Goal: Transaction & Acquisition: Purchase product/service

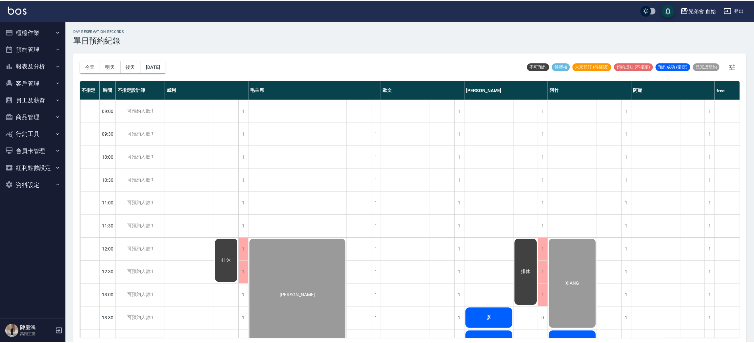
scroll to position [288, 0]
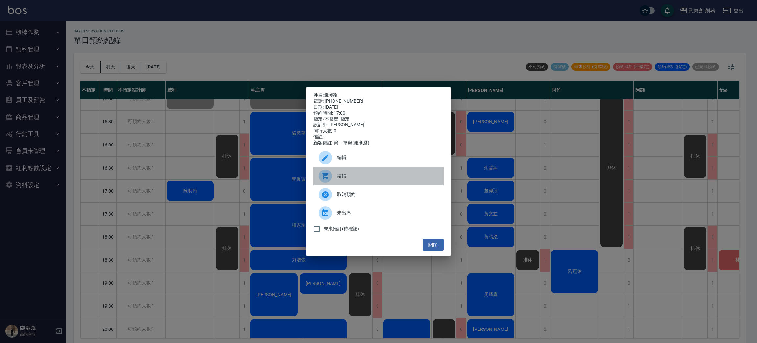
click at [348, 177] on span "結帳" at bounding box center [387, 175] width 101 height 7
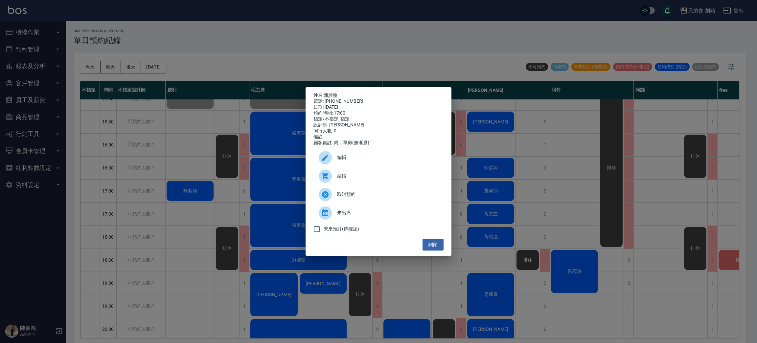
click at [269, 66] on div "姓名: 陳昶翰 電話: 0908295959 日期: 2025/09/19 預約時間: 17:00 指定/不指定: 指定 設計師: 威利 同行人數: 0 備註…" at bounding box center [378, 171] width 757 height 343
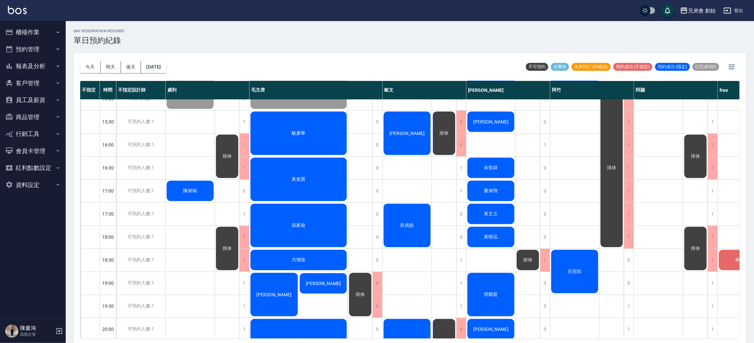
drag, startPoint x: 191, startPoint y: 154, endPoint x: 192, endPoint y: 147, distance: 6.7
click at [191, 151] on div "葉書宏 陳昶翰" at bounding box center [190, 144] width 49 height 667
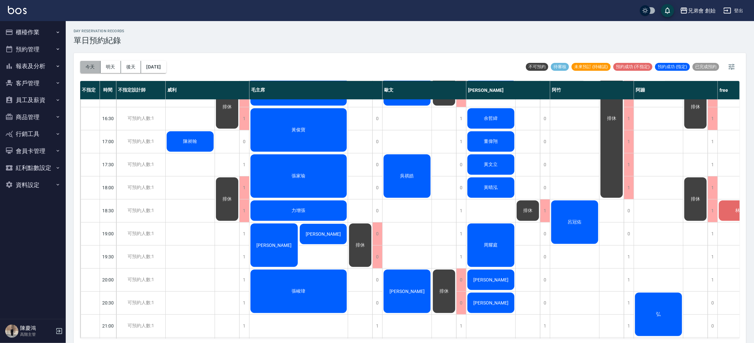
click at [92, 65] on button "今天" at bounding box center [90, 67] width 20 height 12
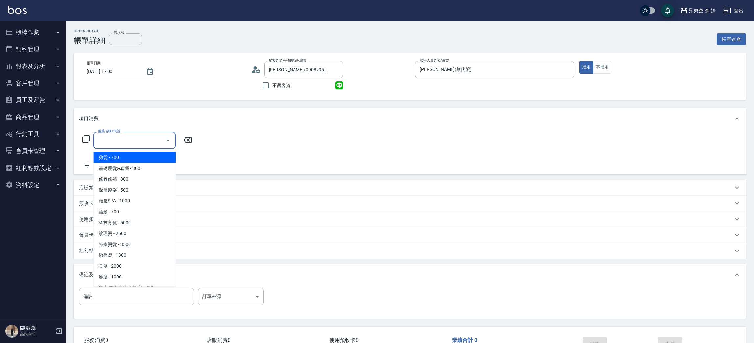
click at [121, 161] on span "剪髮 - 700" at bounding box center [134, 157] width 82 height 11
type input "剪髮(A01)"
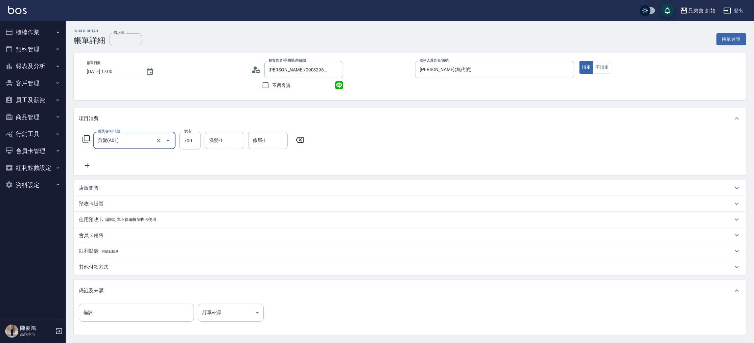
click at [404, 125] on div "項目消費" at bounding box center [410, 118] width 673 height 21
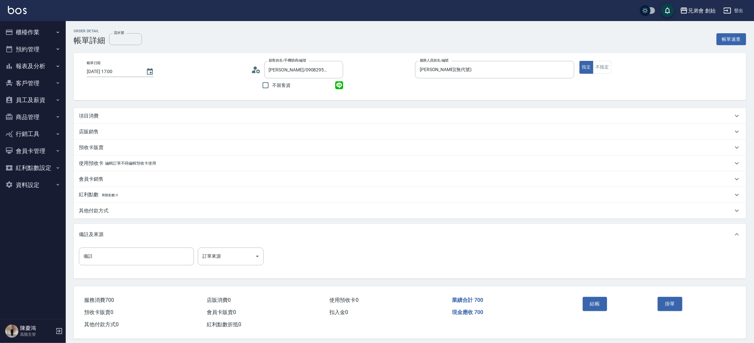
click at [409, 110] on div "項目消費" at bounding box center [410, 116] width 673 height 16
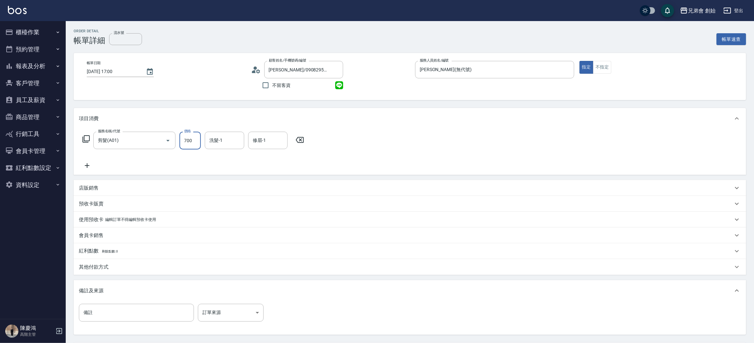
click at [194, 137] on input "700" at bounding box center [190, 141] width 21 height 18
type input "500"
drag, startPoint x: 445, startPoint y: 135, endPoint x: 457, endPoint y: 146, distance: 16.1
click at [445, 135] on div "服務名稱/代號 剪髮(A01) 服務名稱/代號 價格 500 價格 洗髮-1 洗髮-1 修眉-1 修眉-1" at bounding box center [410, 152] width 673 height 46
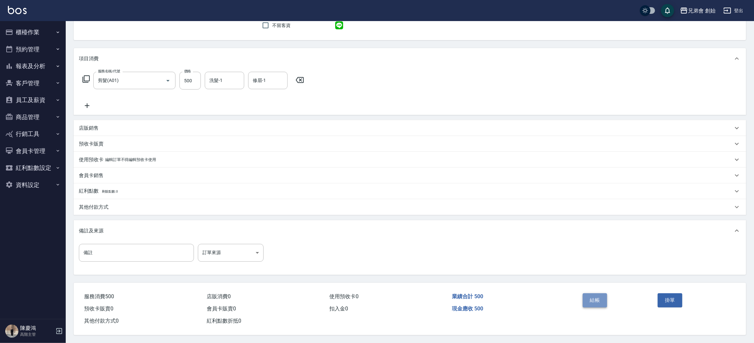
click at [600, 299] on button "結帳" at bounding box center [595, 300] width 25 height 14
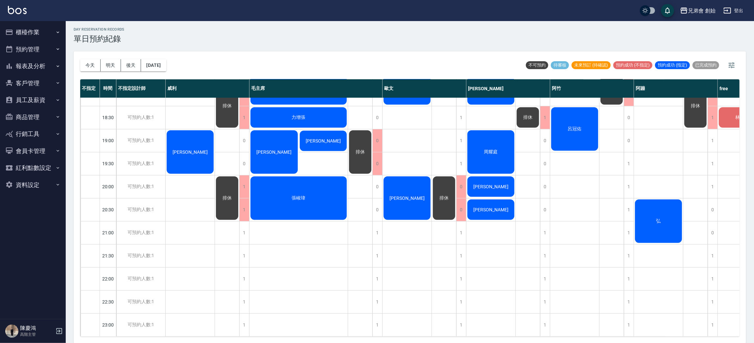
scroll to position [387, 0]
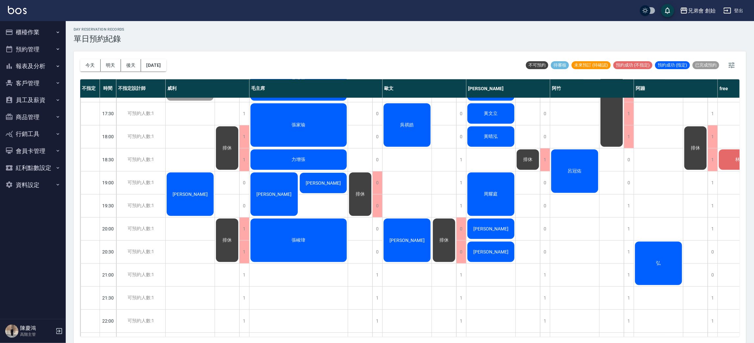
click at [200, 180] on div "[PERSON_NAME]" at bounding box center [190, 193] width 49 height 45
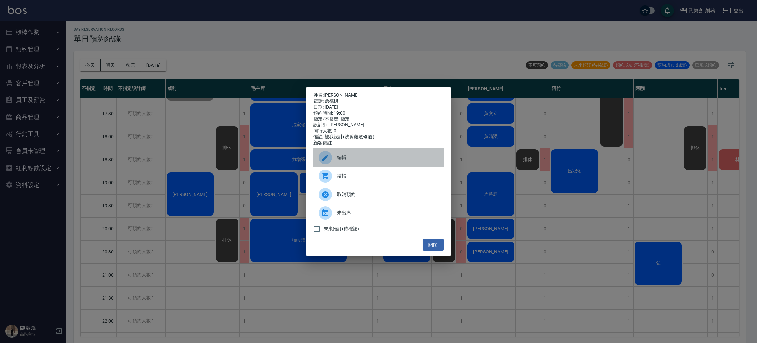
click at [345, 161] on span "編輯" at bounding box center [387, 157] width 101 height 7
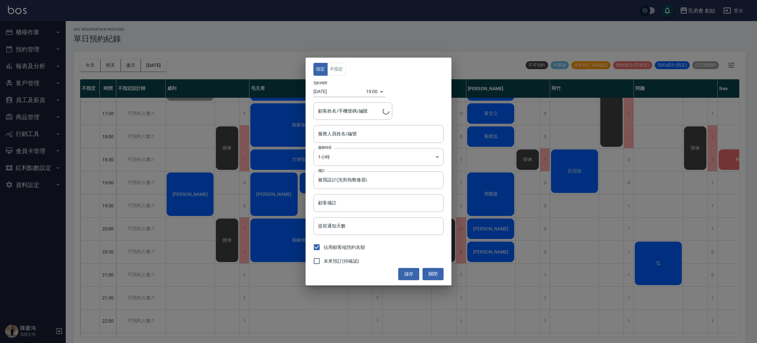
type input "詹德桾/詹德桾"
type input "[PERSON_NAME](無代號)"
click at [173, 162] on div "指定 不指定 預約時間 2025/09/19 19:00 1758279600000 顧客姓名/手機號碼/編號 詹德桾/詹德桾 顧客姓名/手機號碼/編號 服務…" at bounding box center [378, 171] width 757 height 343
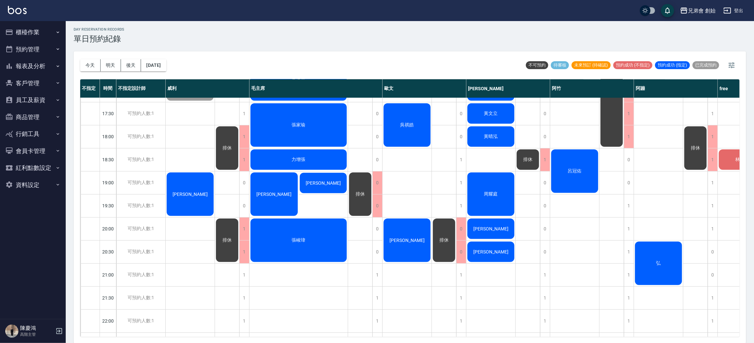
scroll to position [338, 0]
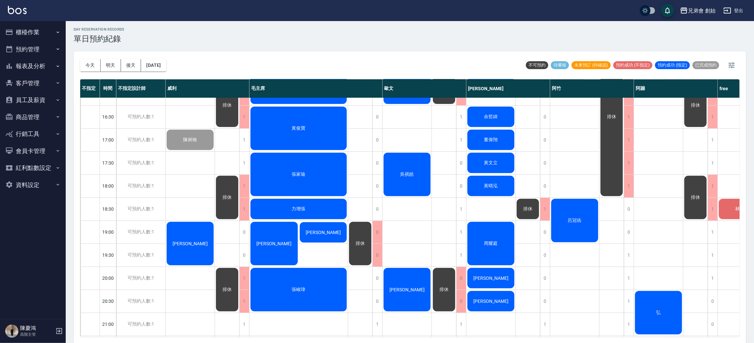
click at [703, 205] on div "排休" at bounding box center [696, 197] width 24 height 45
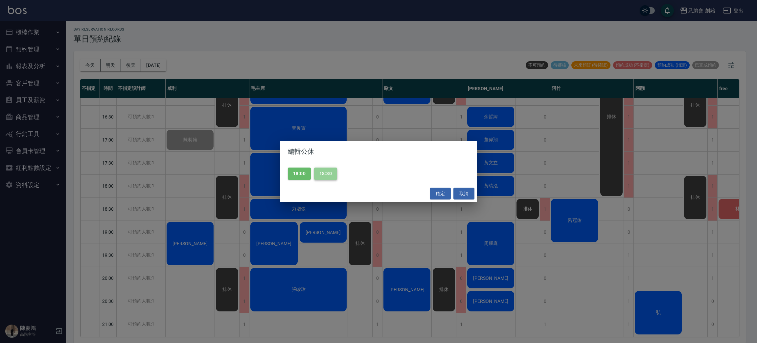
click at [320, 172] on button "18:30" at bounding box center [325, 173] width 23 height 12
drag, startPoint x: 271, startPoint y: 167, endPoint x: 286, endPoint y: 167, distance: 14.8
click at [272, 167] on div "編輯公休 18:00 18:30 確定 取消" at bounding box center [378, 171] width 757 height 343
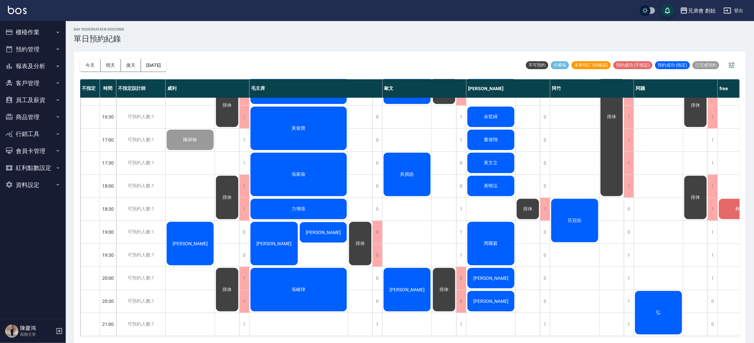
click at [292, 169] on div "張家瑜" at bounding box center [299, 174] width 98 height 45
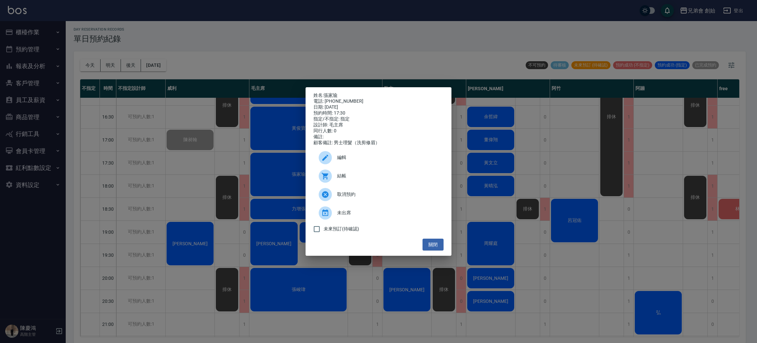
click at [545, 170] on div "姓名: 張家瑜 電話: 0916105392 日期: 2025/09/19 預約時間: 17:30 指定/不指定: 指定 設計師: 毛主席 同行人數: 0 備…" at bounding box center [378, 171] width 757 height 343
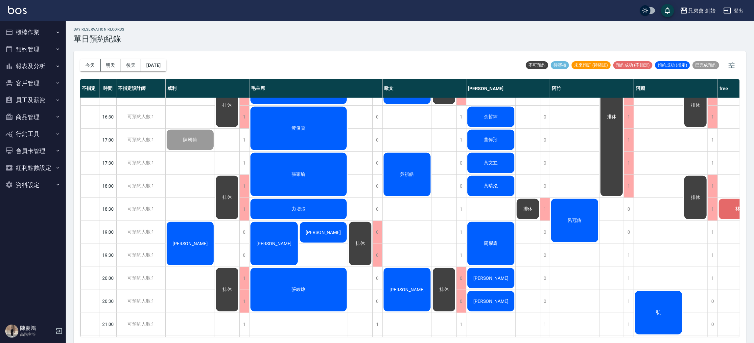
click at [689, 179] on div "排休" at bounding box center [696, 197] width 24 height 45
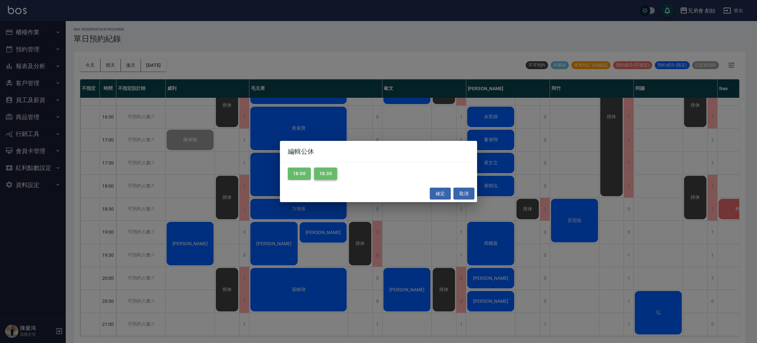
click at [334, 178] on button "18:30" at bounding box center [325, 173] width 23 height 12
click at [300, 175] on button "18:00" at bounding box center [299, 173] width 23 height 12
click at [441, 197] on button "確定" at bounding box center [440, 193] width 21 height 12
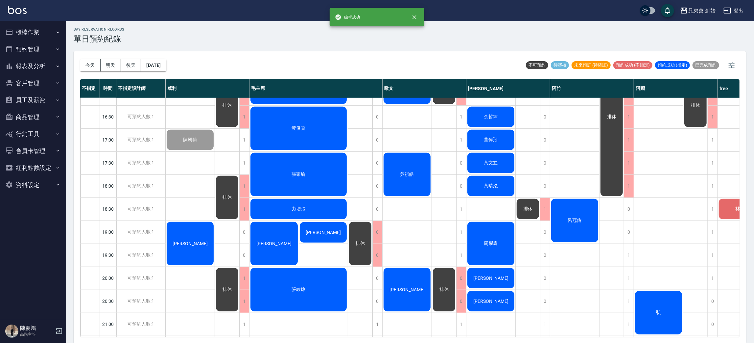
click at [411, 134] on div "ken 吳祺皓 李裕紳" at bounding box center [407, 93] width 49 height 667
click at [88, 59] on button "今天" at bounding box center [90, 65] width 20 height 12
click at [89, 56] on div "今天 明天 後天 2025/09/19" at bounding box center [123, 65] width 86 height 28
drag, startPoint x: 89, startPoint y: 56, endPoint x: 89, endPoint y: 64, distance: 8.2
click at [89, 57] on div "今天 明天 後天 2025/09/19" at bounding box center [123, 65] width 86 height 28
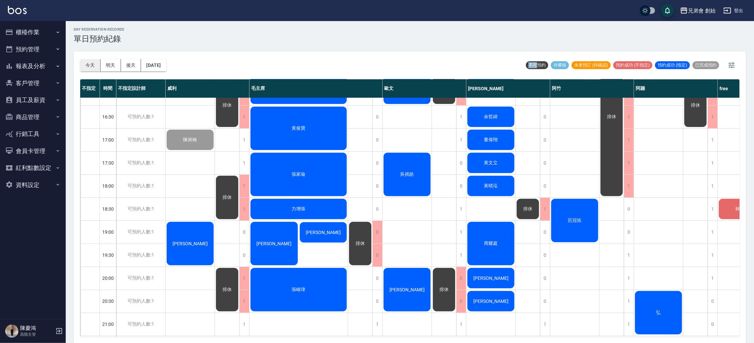
click at [89, 65] on button "今天" at bounding box center [90, 65] width 20 height 12
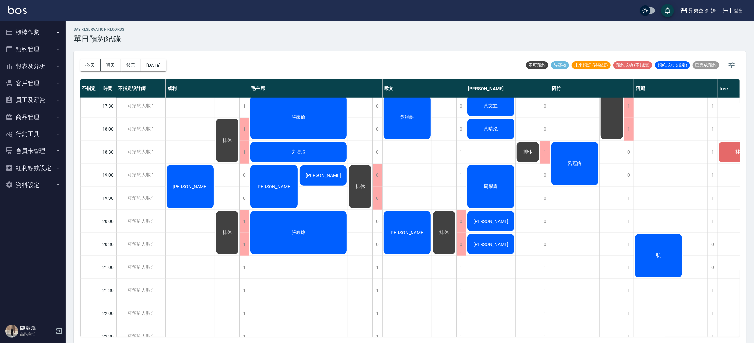
scroll to position [296, 0]
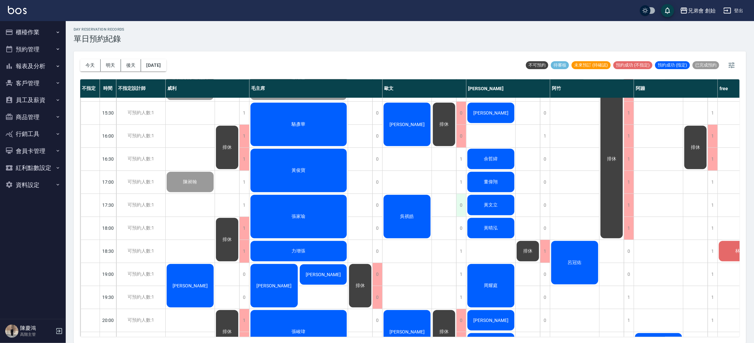
click at [464, 208] on div "0" at bounding box center [461, 205] width 10 height 23
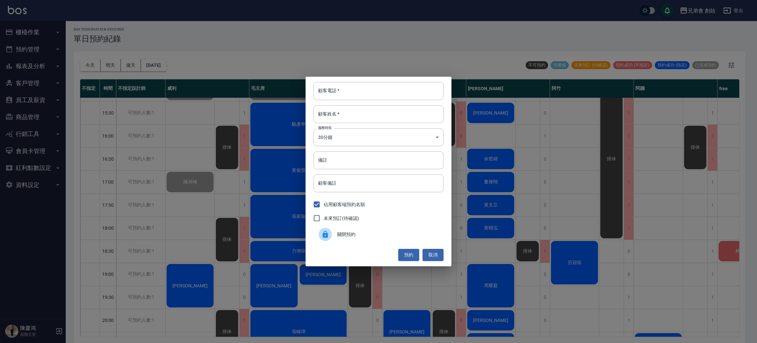
click at [383, 234] on span "關閉預約" at bounding box center [387, 234] width 101 height 7
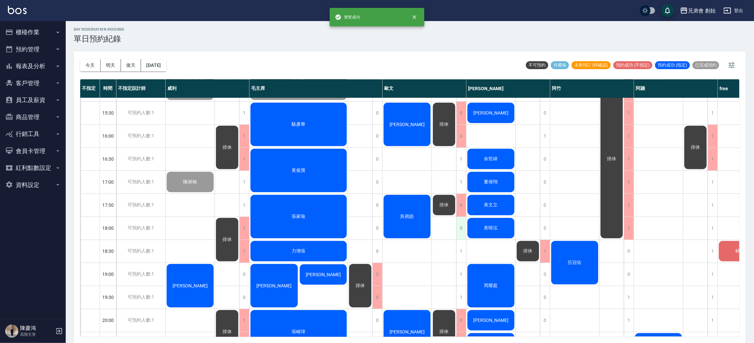
click at [460, 222] on div "0" at bounding box center [461, 228] width 10 height 23
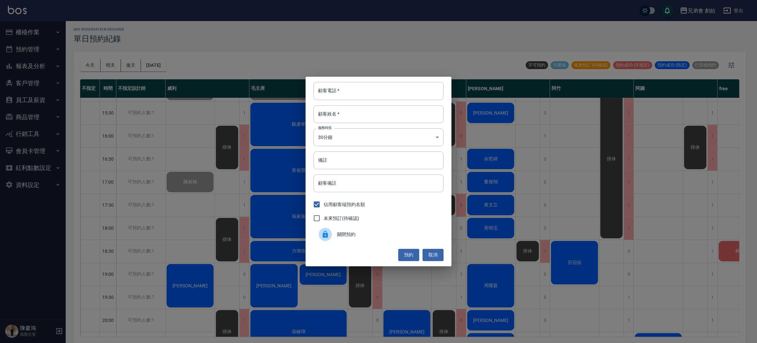
click at [396, 229] on div "關閉預約" at bounding box center [379, 234] width 130 height 18
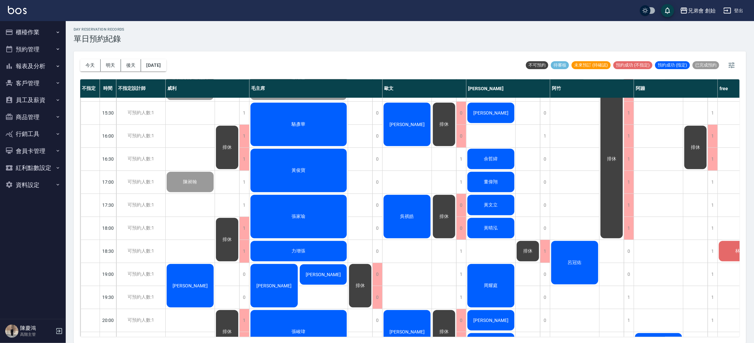
click at [447, 213] on span "排休" at bounding box center [444, 216] width 12 height 6
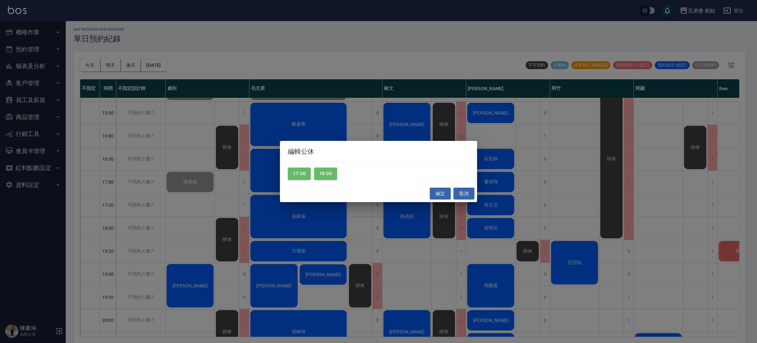
click at [409, 121] on div "編輯公休 17:30 18:00 確定 取消" at bounding box center [378, 171] width 757 height 343
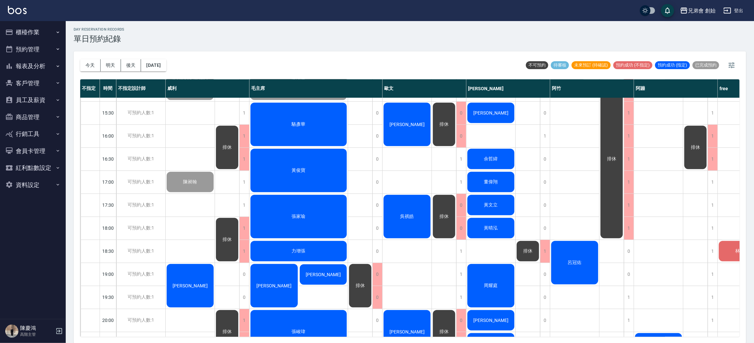
click at [401, 125] on div "[PERSON_NAME]" at bounding box center [407, 124] width 49 height 45
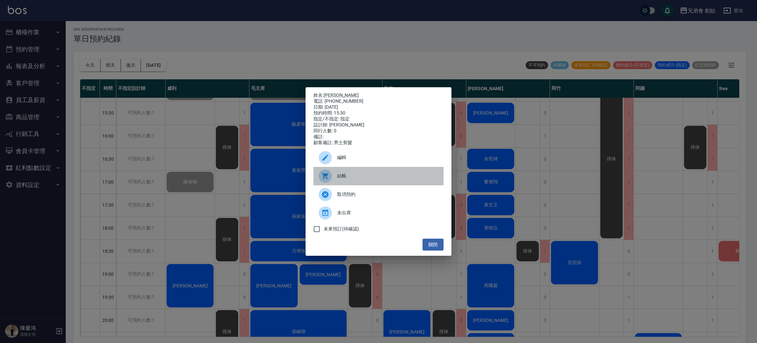
click at [360, 174] on div "結帳" at bounding box center [379, 176] width 130 height 18
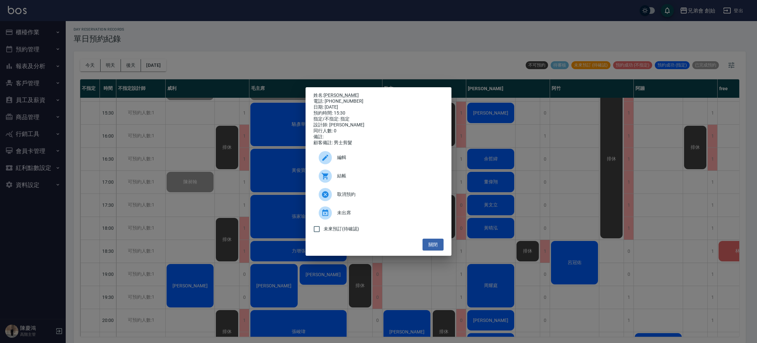
drag, startPoint x: 194, startPoint y: 20, endPoint x: 180, endPoint y: 17, distance: 13.8
click at [195, 20] on div "姓名: ken 電話: 0968002838 日期: 2025/09/19 預約時間: 15:30 指定/不指定: 指定 設計師: 歐文 同行人數: 0 備註…" at bounding box center [378, 171] width 757 height 343
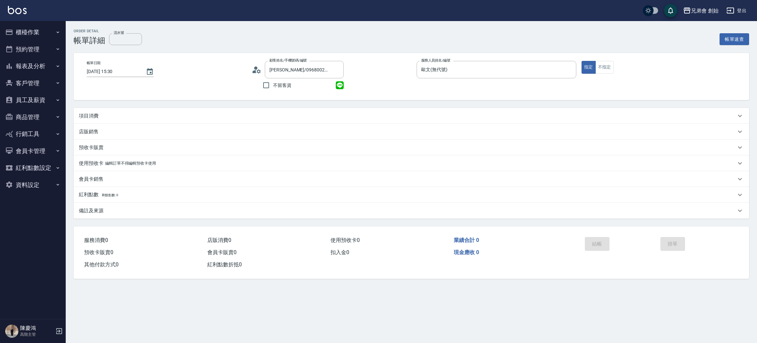
click at [92, 114] on p "項目消費" at bounding box center [89, 115] width 20 height 7
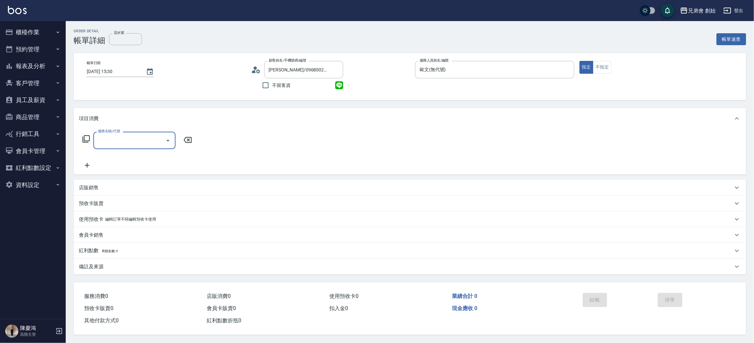
click at [123, 154] on div "服務名稱/代號 服務名稱/代號" at bounding box center [137, 150] width 117 height 37
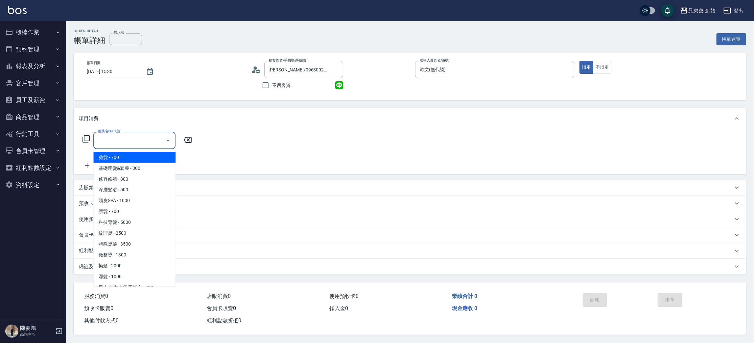
click at [121, 139] on input "服務名稱/代號" at bounding box center [129, 140] width 66 height 12
click at [122, 156] on span "剪髮 - 700" at bounding box center [134, 157] width 82 height 11
type input "剪髮(A01)"
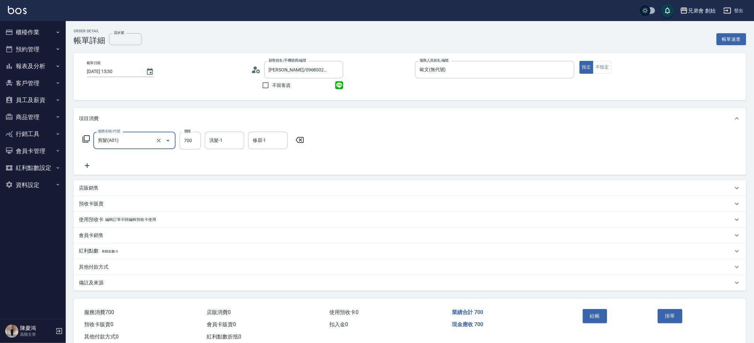
click at [597, 317] on button "結帳" at bounding box center [595, 316] width 25 height 14
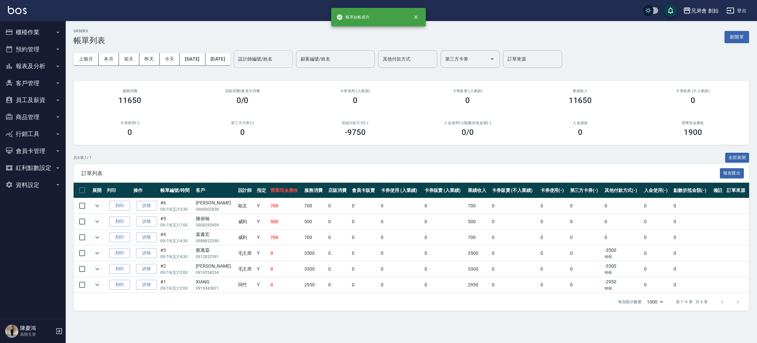
click at [290, 60] on input "設計師編號/姓名" at bounding box center [263, 59] width 53 height 12
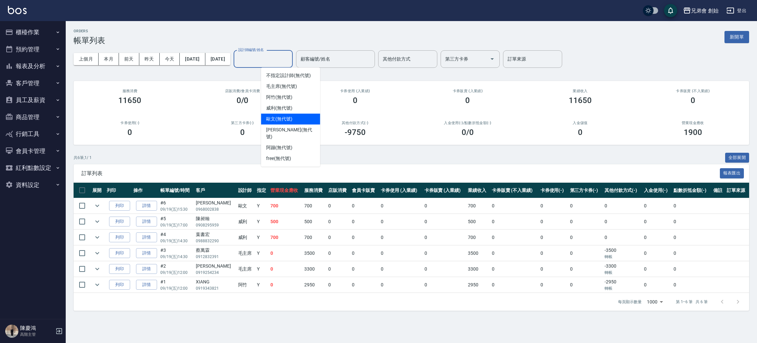
click at [308, 116] on div "歐文 (無代號)" at bounding box center [290, 118] width 59 height 11
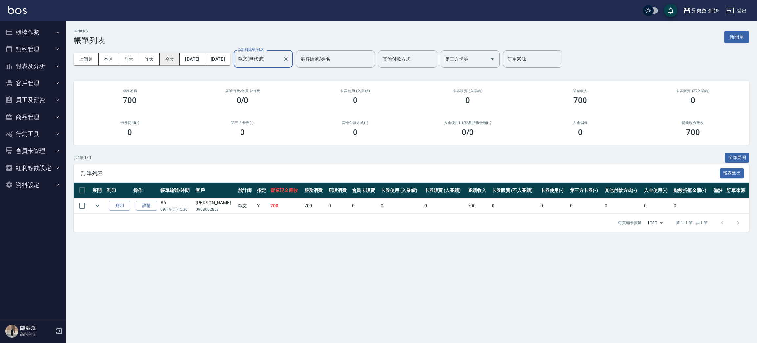
click at [168, 57] on button "今天" at bounding box center [170, 59] width 20 height 12
click at [104, 58] on button "本月" at bounding box center [109, 59] width 20 height 12
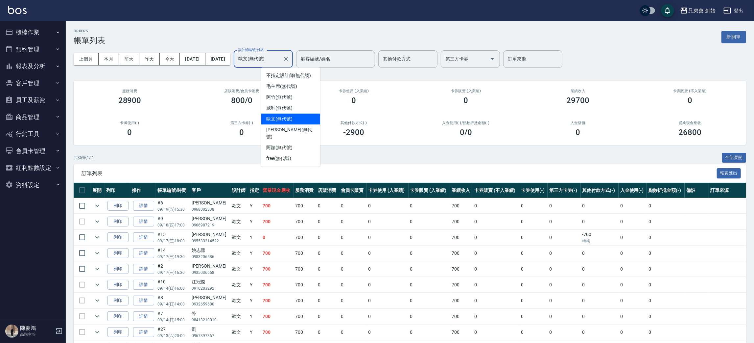
click at [280, 56] on input "歐文(無代號)" at bounding box center [258, 59] width 43 height 12
click at [296, 95] on div "阿竹 (無代號)" at bounding box center [290, 97] width 59 height 11
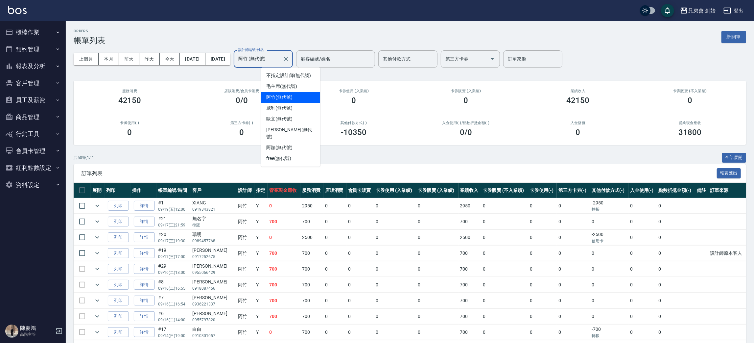
click at [280, 55] on input "阿竹 (無代號)" at bounding box center [258, 59] width 43 height 12
click at [311, 109] on div "威利 (無代號)" at bounding box center [290, 108] width 59 height 11
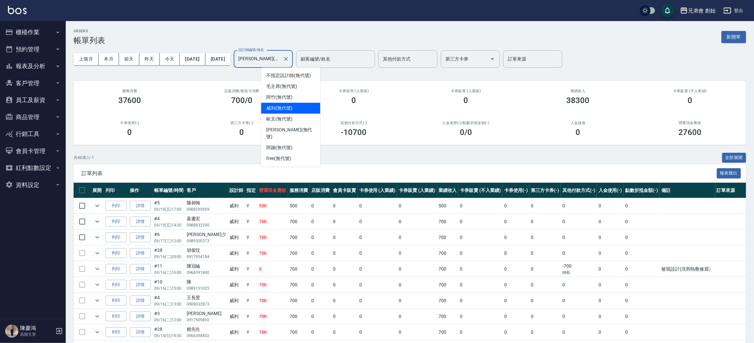
click at [280, 55] on input "威利(無代號)" at bounding box center [258, 59] width 43 height 12
click at [301, 142] on div "阿蹦 (無代號)" at bounding box center [290, 147] width 59 height 11
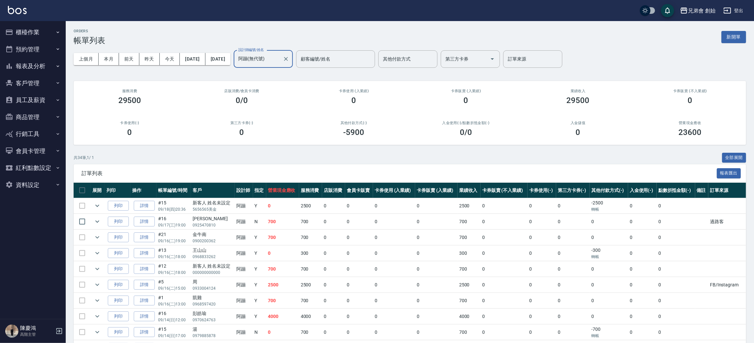
click at [275, 62] on input "阿蹦(無代號)" at bounding box center [258, 59] width 43 height 12
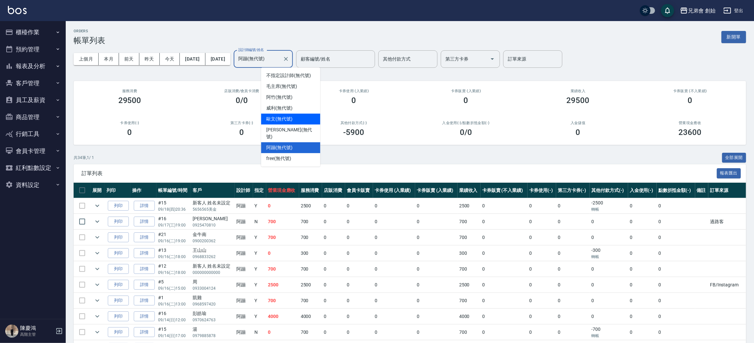
click at [283, 118] on span "歐文 (無代號)" at bounding box center [279, 118] width 26 height 7
type input "歐文(無代號)"
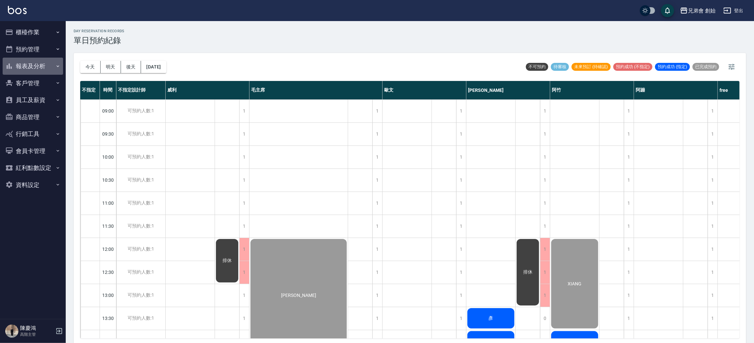
click at [36, 62] on button "報表及分析" at bounding box center [33, 66] width 60 height 17
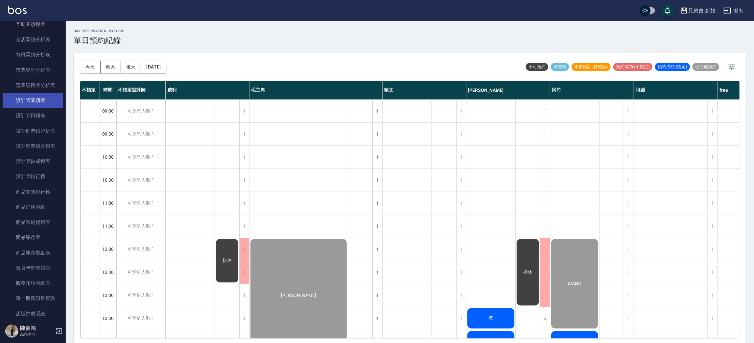
scroll to position [148, 0]
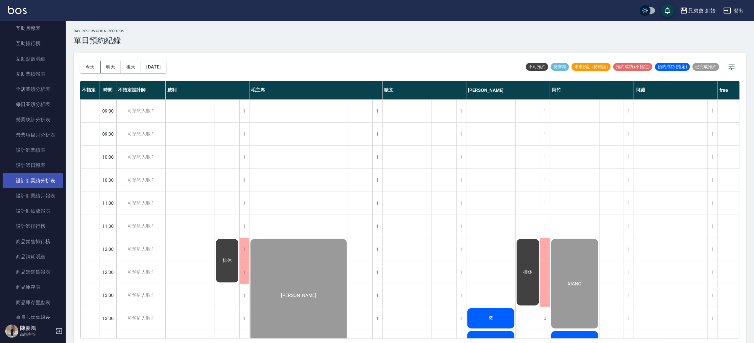
click at [45, 178] on link "設計師業績分析表" at bounding box center [33, 180] width 60 height 15
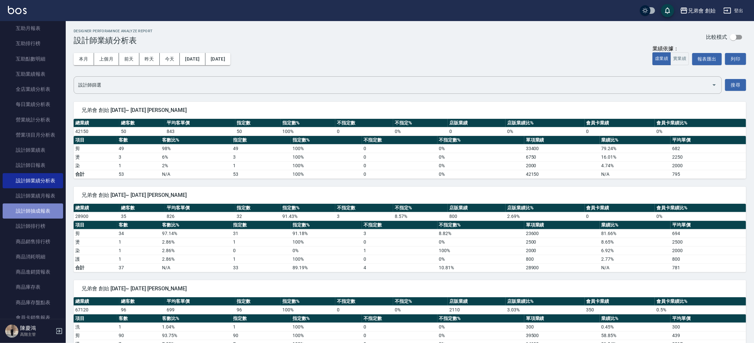
click at [47, 207] on link "設計師抽成報表" at bounding box center [33, 210] width 60 height 15
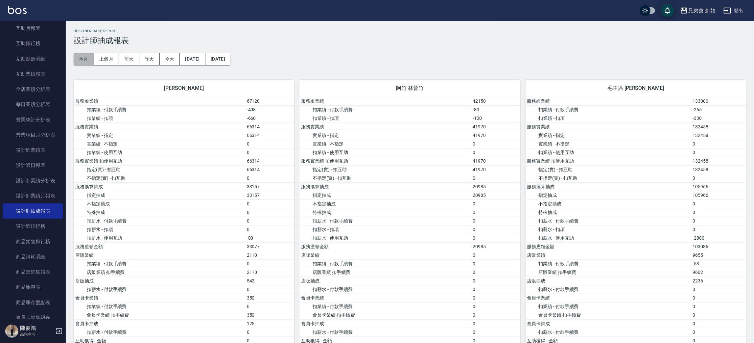
drag, startPoint x: 91, startPoint y: 57, endPoint x: 91, endPoint y: 64, distance: 6.6
click at [91, 63] on button "本月" at bounding box center [84, 59] width 20 height 12
click at [85, 57] on button "本月" at bounding box center [84, 59] width 20 height 12
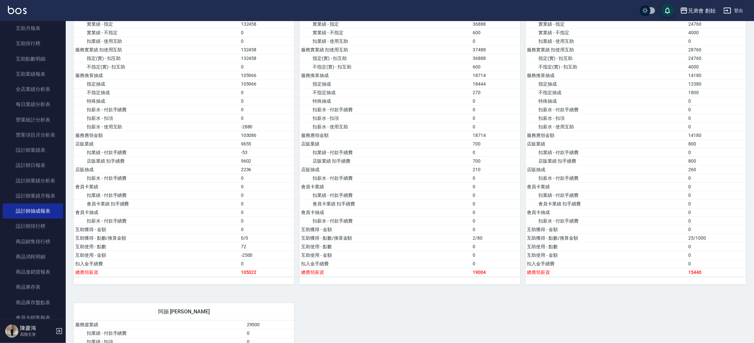
scroll to position [396, 0]
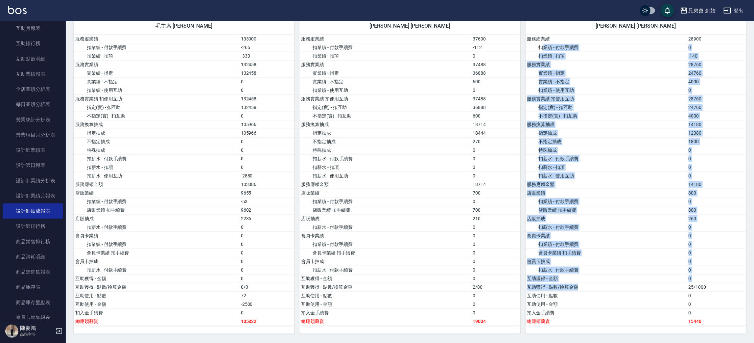
drag, startPoint x: 541, startPoint y: 47, endPoint x: 596, endPoint y: 293, distance: 252.7
click at [596, 293] on tbody "服務虛業績 28900 扣業績 - 付款手續費 0 扣業績 - 扣項 -140 服務實業績 28760 實業績 - 指定 24760 實業績 - 不指定 40…" at bounding box center [636, 180] width 221 height 291
click at [596, 282] on td "互助獲得 - 金額" at bounding box center [606, 278] width 161 height 9
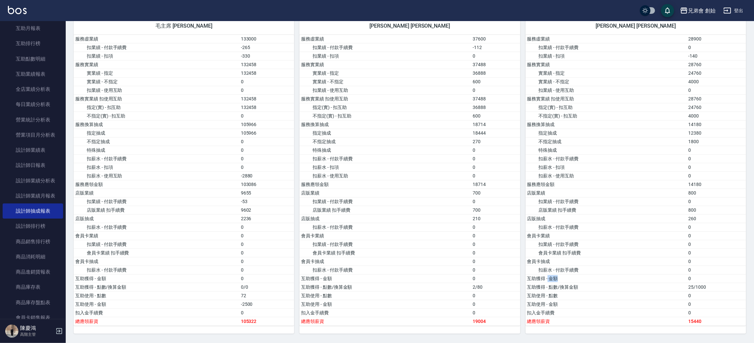
drag, startPoint x: 548, startPoint y: 281, endPoint x: 587, endPoint y: 282, distance: 39.5
click at [587, 282] on td "互助獲得 - 金額" at bounding box center [606, 278] width 161 height 9
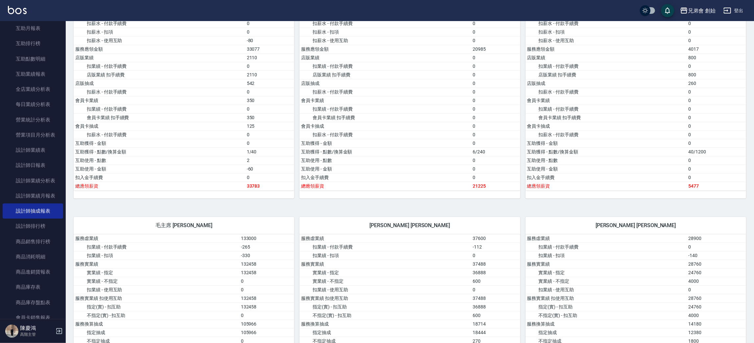
scroll to position [246, 0]
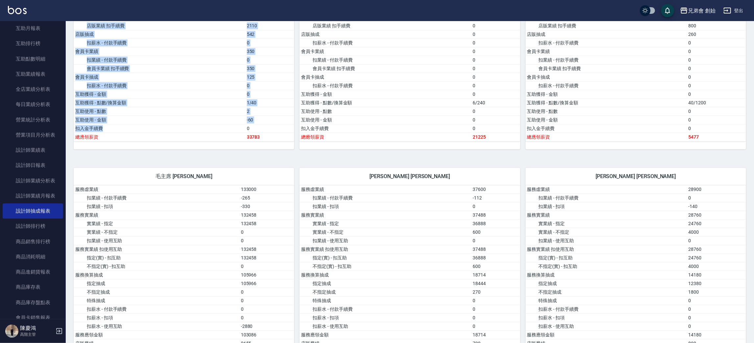
drag, startPoint x: 237, startPoint y: 133, endPoint x: 261, endPoint y: 144, distance: 25.5
click at [261, 144] on div "服務虛業績 67120 扣業績 - 付款手續費 -408 扣業績 - 扣項 -660 服務實業績 66314 實業績 - 指定 66314 實業績 - 不指定…" at bounding box center [184, 0] width 221 height 299
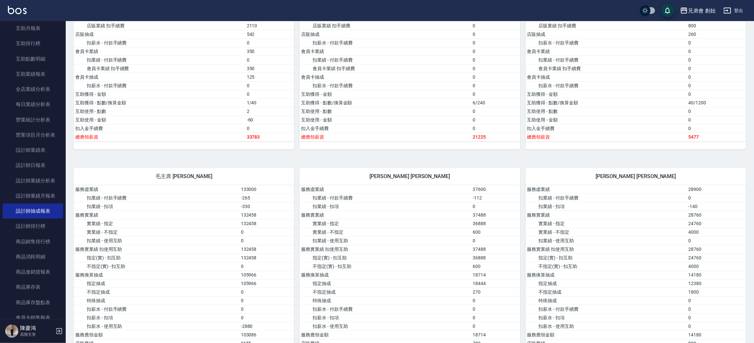
click at [440, 140] on td "總應領薪資" at bounding box center [386, 136] width 172 height 9
drag, startPoint x: 689, startPoint y: 139, endPoint x: 700, endPoint y: 139, distance: 11.2
click at [700, 139] on td "5477" at bounding box center [716, 136] width 59 height 9
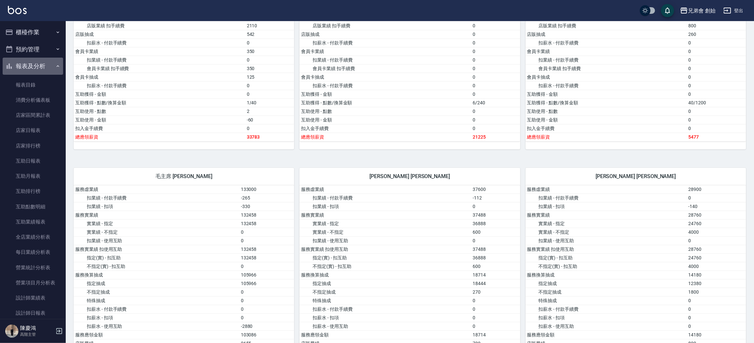
click at [41, 64] on button "報表及分析" at bounding box center [33, 66] width 60 height 17
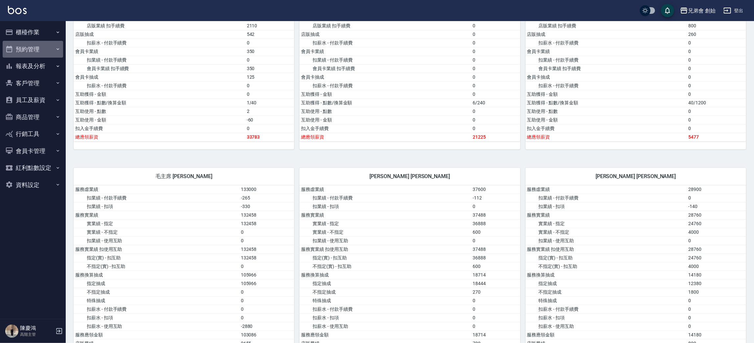
click at [43, 49] on button "預約管理" at bounding box center [33, 49] width 60 height 17
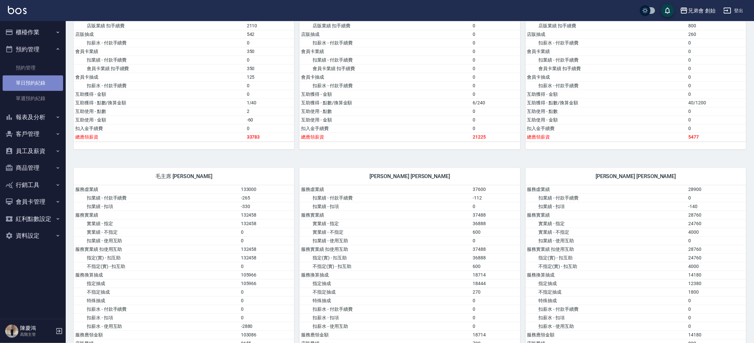
click at [45, 81] on link "單日預約紀錄" at bounding box center [33, 82] width 60 height 15
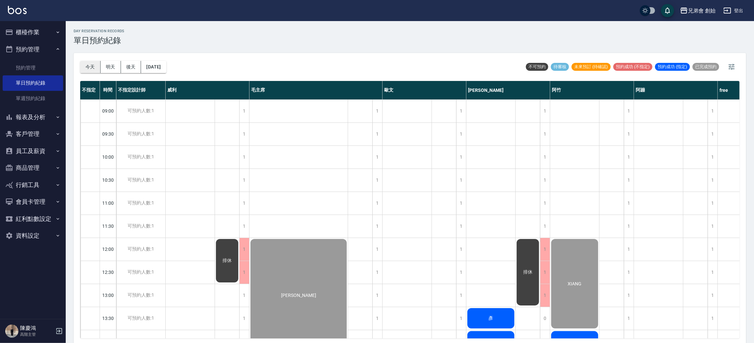
click at [79, 62] on div "今天 明天 後天 2025/09/19 不可預約 待審核 未來預訂 (待確認) 預約成功 (不指定) 預約成功 (指定) 已完成預約 不指定 時間 不指定設計…" at bounding box center [410, 199] width 673 height 292
click at [89, 67] on button "今天" at bounding box center [90, 67] width 20 height 12
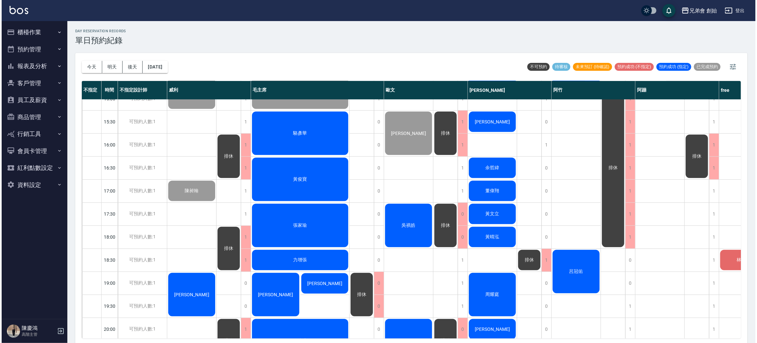
scroll to position [239, 0]
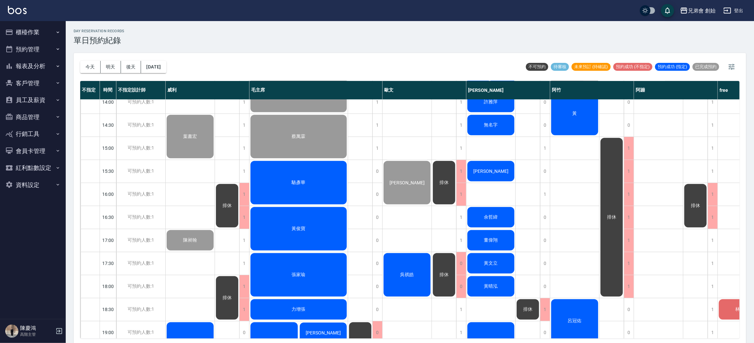
click at [308, 220] on div "黃俊寶" at bounding box center [299, 228] width 98 height 45
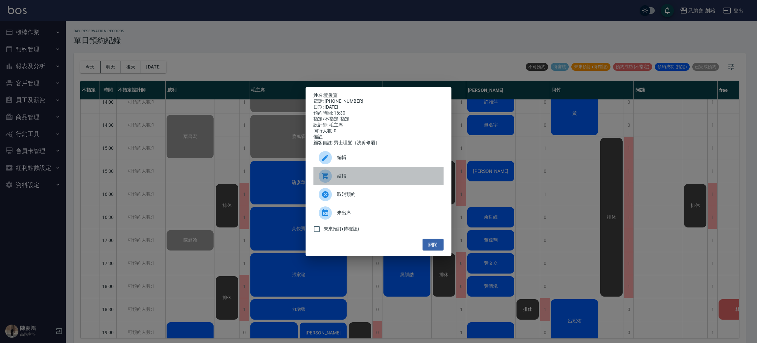
click at [328, 177] on icon at bounding box center [325, 176] width 7 height 7
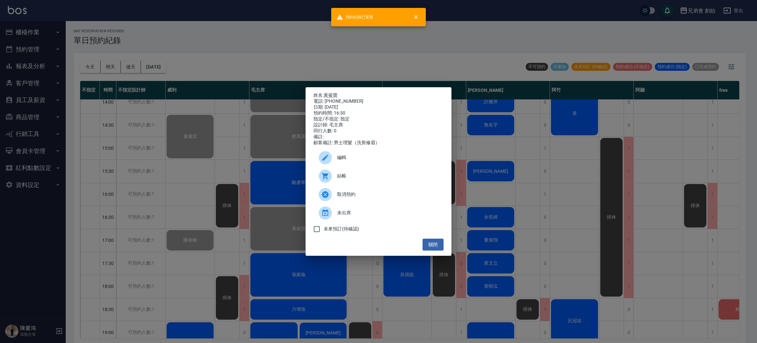
click at [284, 57] on div "姓名: [PERSON_NAME] 電話: [PHONE_NUMBER] 日期: [DATE] 預約時間: 16:30 指定/不指定: 指定 設計師: [PE…" at bounding box center [378, 171] width 757 height 343
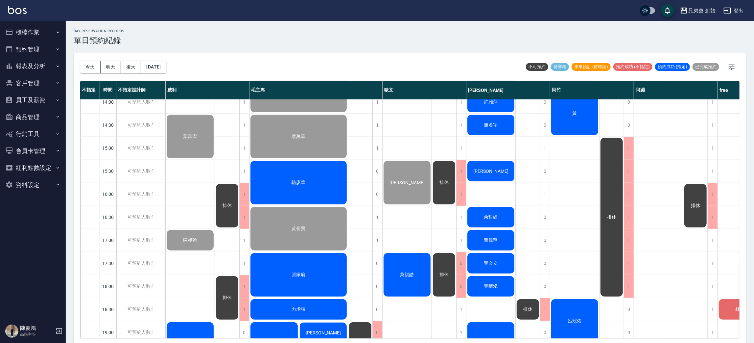
click at [291, 181] on span "駱彥華" at bounding box center [299, 183] width 16 height 6
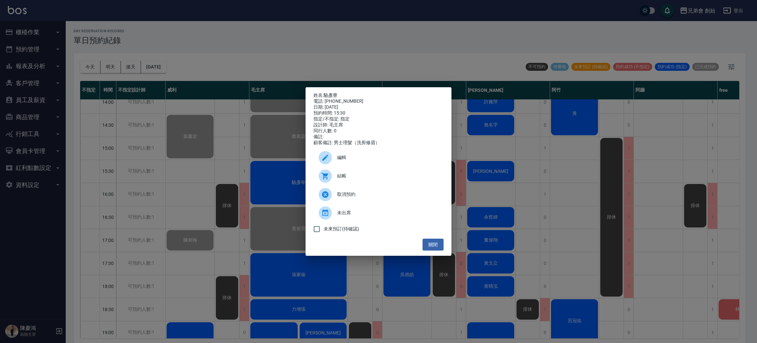
click at [330, 178] on div at bounding box center [325, 175] width 13 height 13
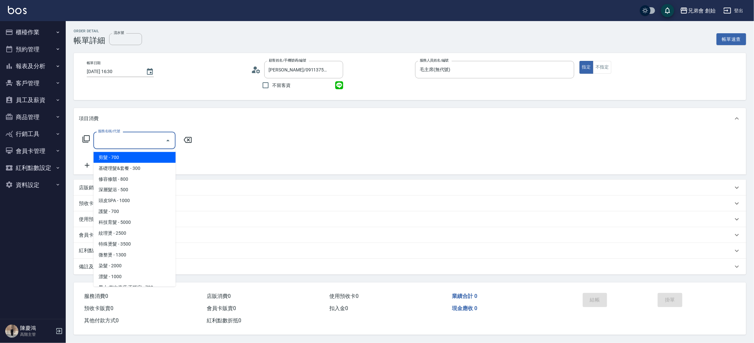
click at [122, 157] on span "剪髮 - 700" at bounding box center [134, 157] width 82 height 11
type input "剪髮(A01)"
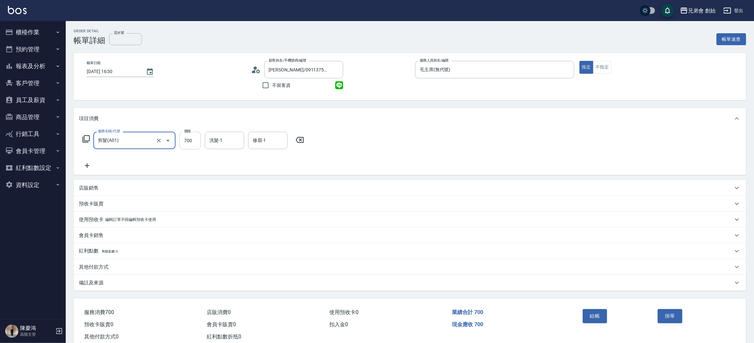
click at [194, 136] on input "700" at bounding box center [190, 141] width 21 height 18
type input "1000"
click at [84, 167] on icon at bounding box center [87, 165] width 16 height 8
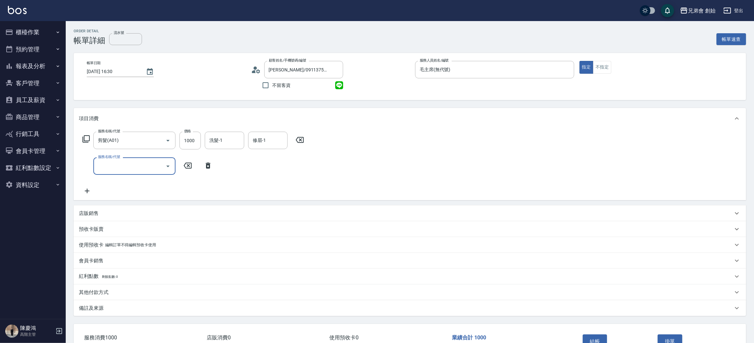
click at [132, 163] on input "服務名稱/代號" at bounding box center [129, 166] width 66 height 12
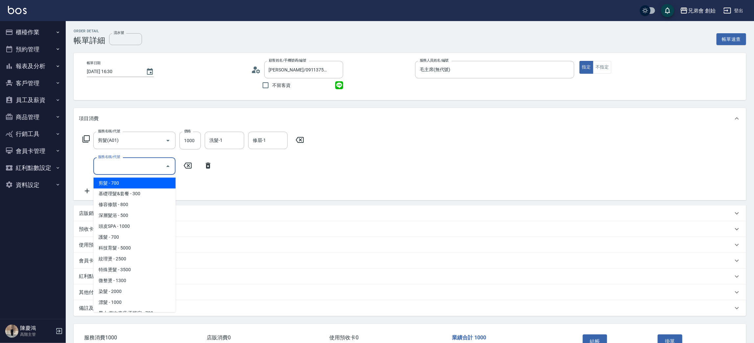
click at [206, 165] on icon at bounding box center [208, 165] width 5 height 6
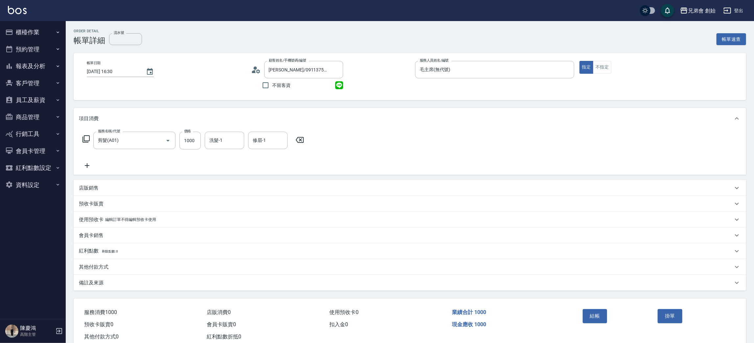
click at [90, 187] on p "店販銷售" at bounding box center [89, 187] width 20 height 7
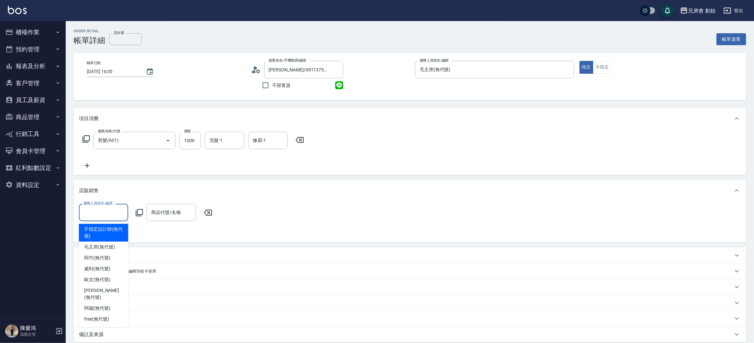
click at [104, 214] on input "服務人員姓名/編號" at bounding box center [103, 212] width 43 height 12
click at [105, 248] on span "毛主席 (無代號)" at bounding box center [99, 246] width 31 height 7
type input "毛主席(無代號)"
click at [173, 209] on div "商品代號/名稱 商品代號/名稱" at bounding box center [171, 212] width 49 height 17
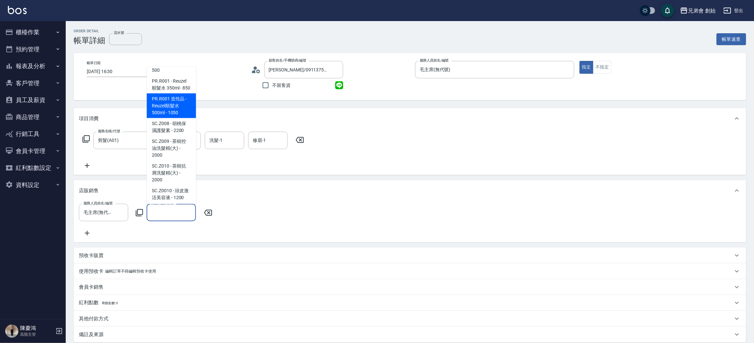
scroll to position [395, 0]
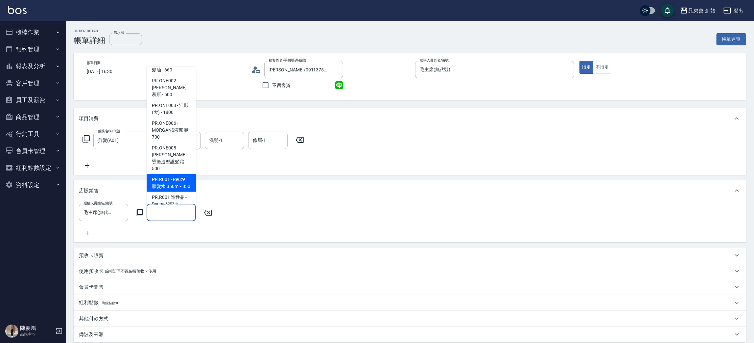
click at [178, 183] on span "PR.R001 - Reuzel順髮水 350ml - 850" at bounding box center [171, 183] width 49 height 18
type input "Reuzel順髮水 350ml"
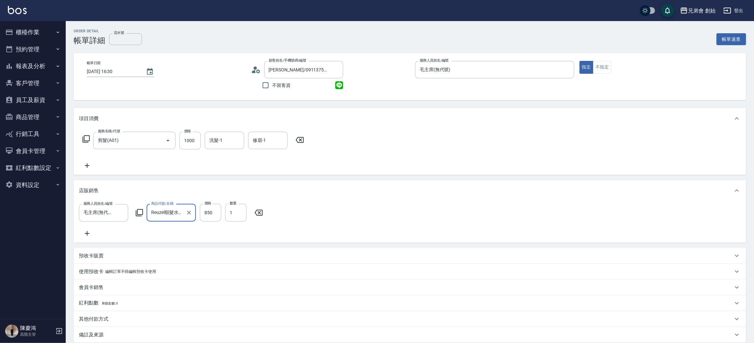
scroll to position [77, 0]
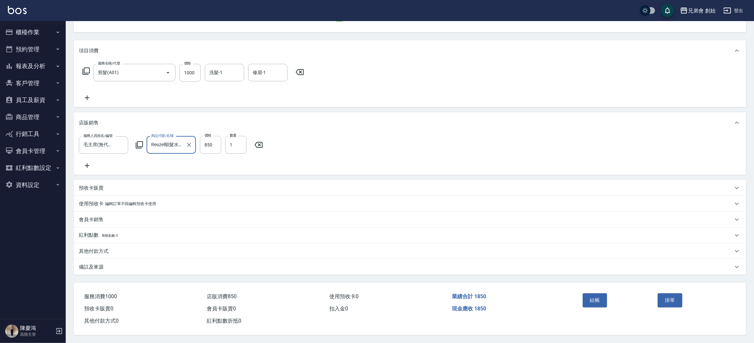
click at [99, 252] on p "其他付款方式" at bounding box center [94, 251] width 30 height 7
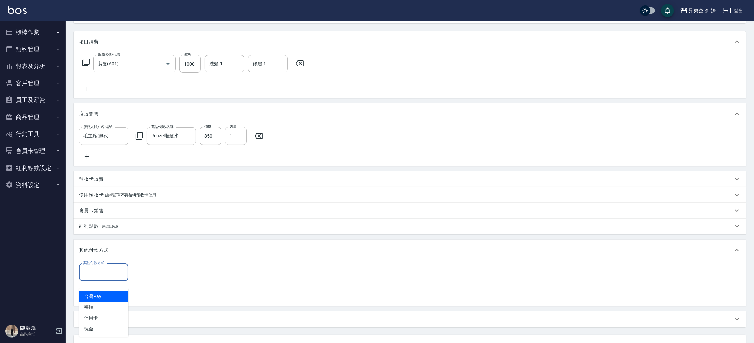
click at [102, 277] on input "其他付款方式" at bounding box center [103, 272] width 43 height 12
drag, startPoint x: 103, startPoint y: 300, endPoint x: 150, endPoint y: 293, distance: 47.8
click at [104, 299] on span "台灣Pay" at bounding box center [103, 296] width 49 height 11
type input "台灣Pay"
click at [170, 275] on input "0" at bounding box center [156, 272] width 49 height 18
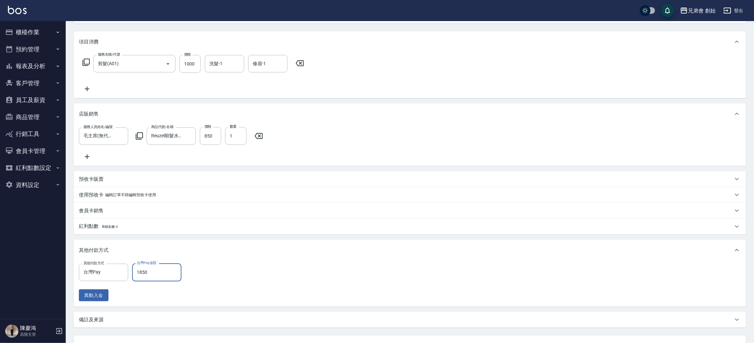
scroll to position [138, 0]
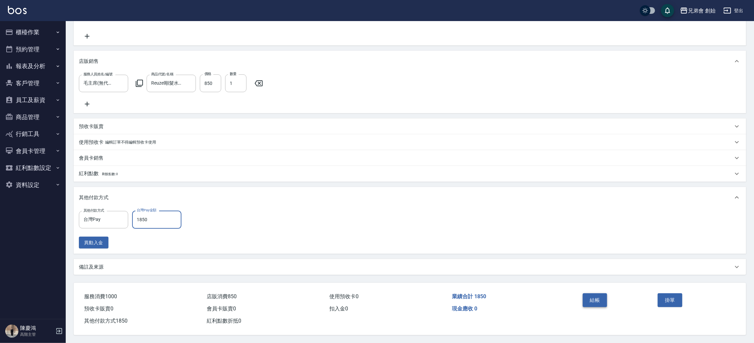
type input "1850"
click at [595, 297] on button "結帳" at bounding box center [595, 300] width 25 height 14
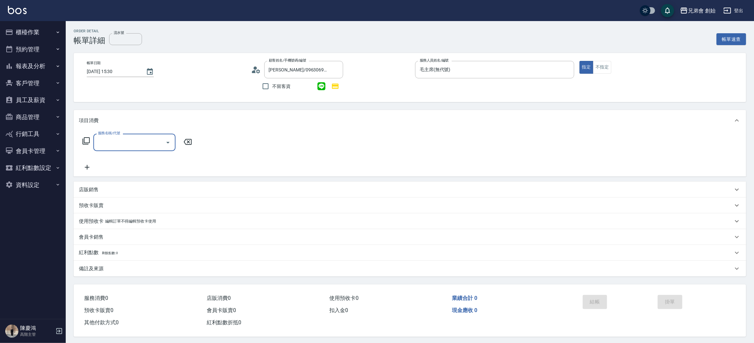
click at [115, 137] on input "服務名稱/代號" at bounding box center [129, 142] width 66 height 12
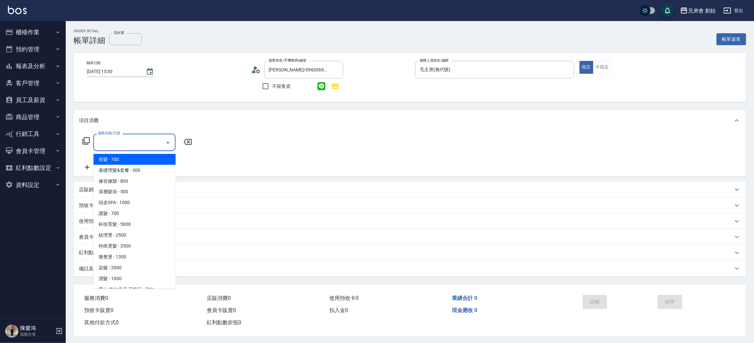
click at [125, 159] on span "剪髮 - 700" at bounding box center [134, 159] width 82 height 11
type input "剪髮(A01)"
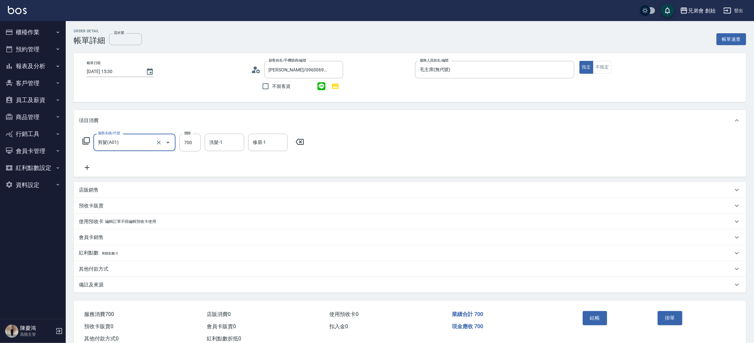
drag, startPoint x: 183, startPoint y: 142, endPoint x: 221, endPoint y: 117, distance: 45.4
click at [184, 141] on input "700" at bounding box center [190, 142] width 21 height 18
type input "1000"
click at [595, 315] on button "結帳" at bounding box center [595, 318] width 25 height 14
